Goal: Find specific page/section: Find specific page/section

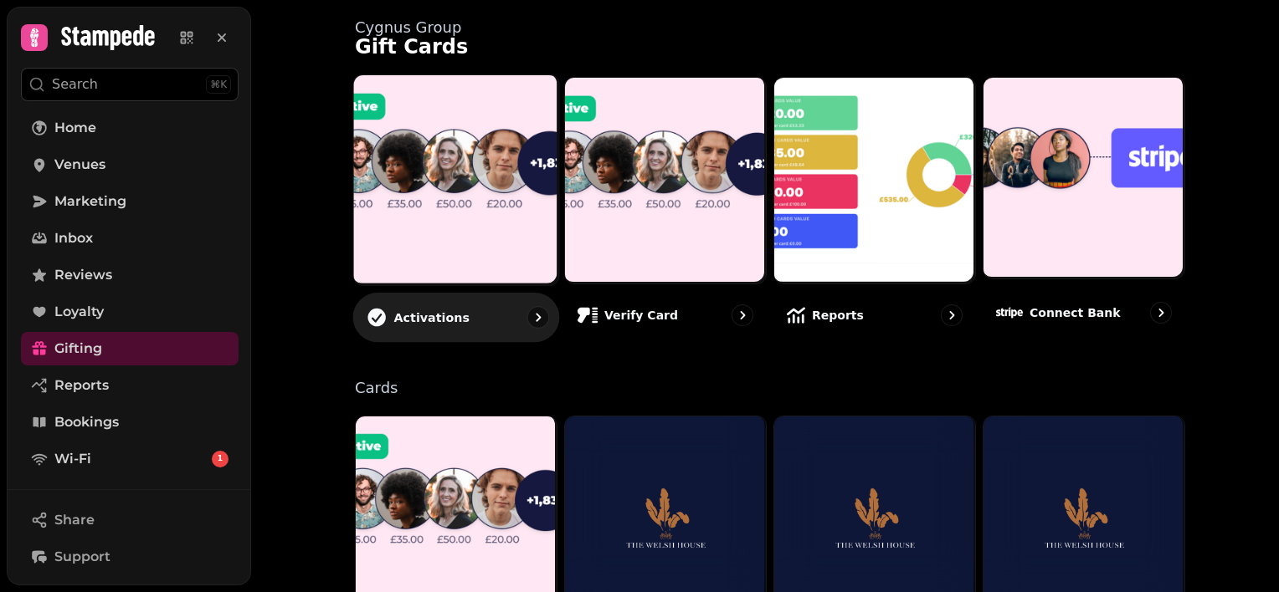
click at [469, 177] on img at bounding box center [454, 179] width 205 height 210
select select "******"
select select "**"
